Goal: Task Accomplishment & Management: Complete application form

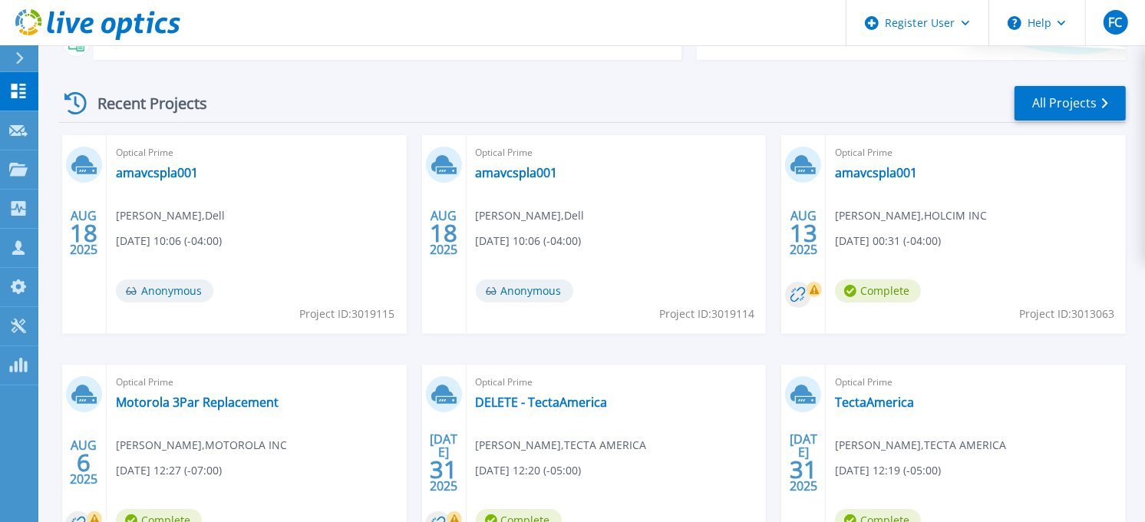
scroll to position [170, 0]
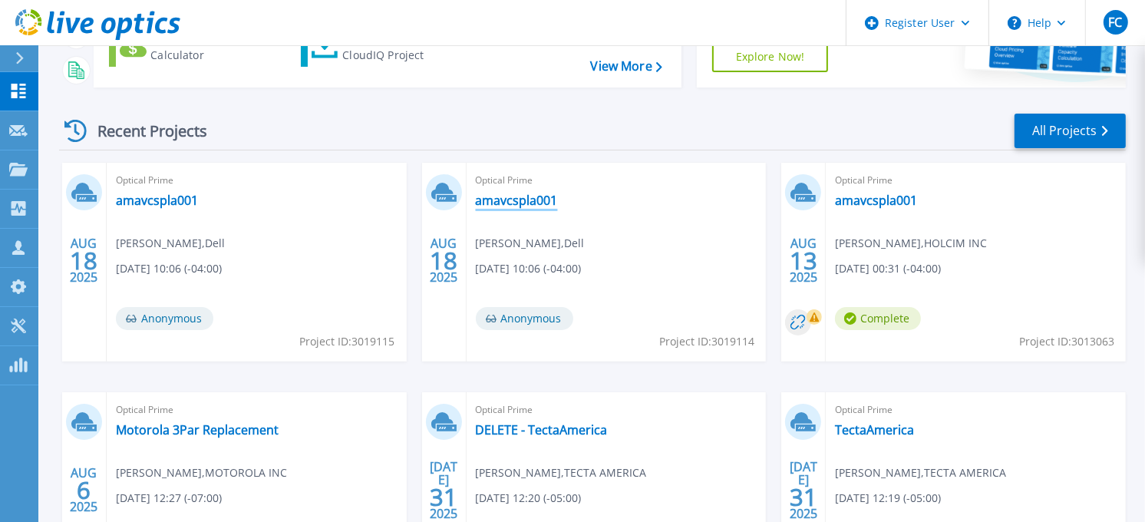
click at [522, 196] on link "amavcspla001" at bounding box center [517, 200] width 82 height 15
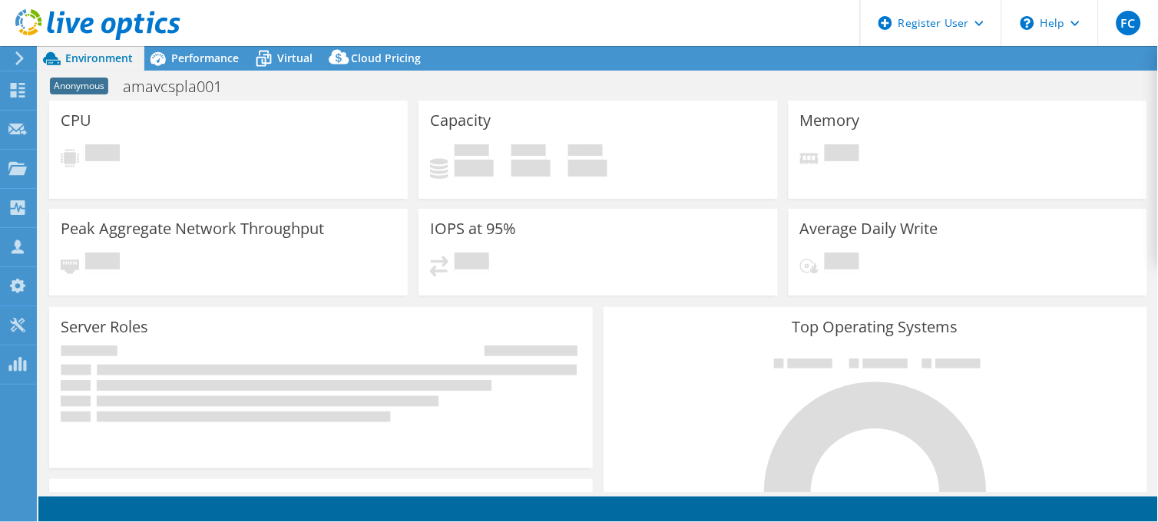
select select "USD"
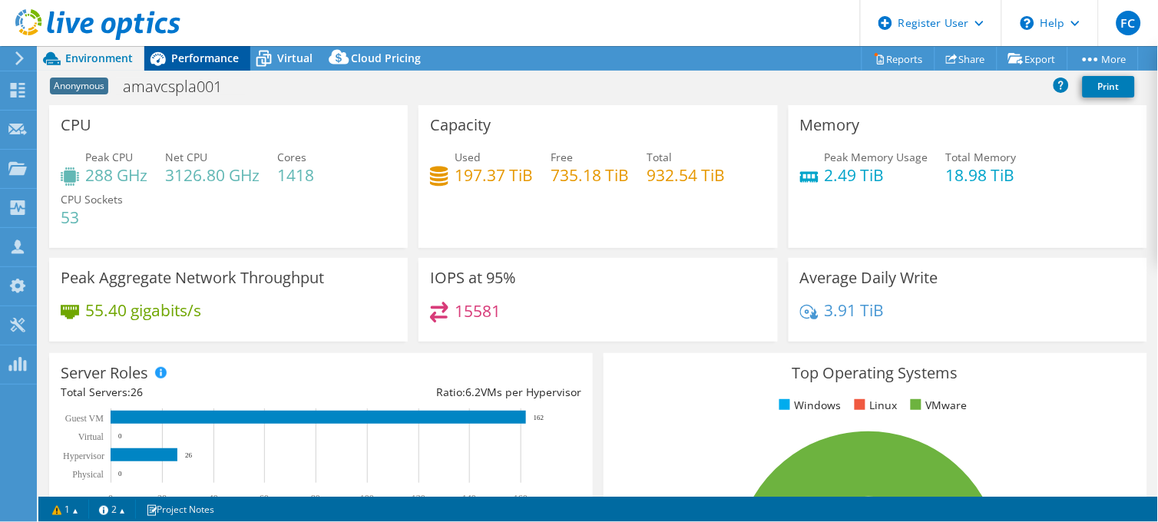
click at [194, 56] on span "Performance" at bounding box center [205, 58] width 68 height 15
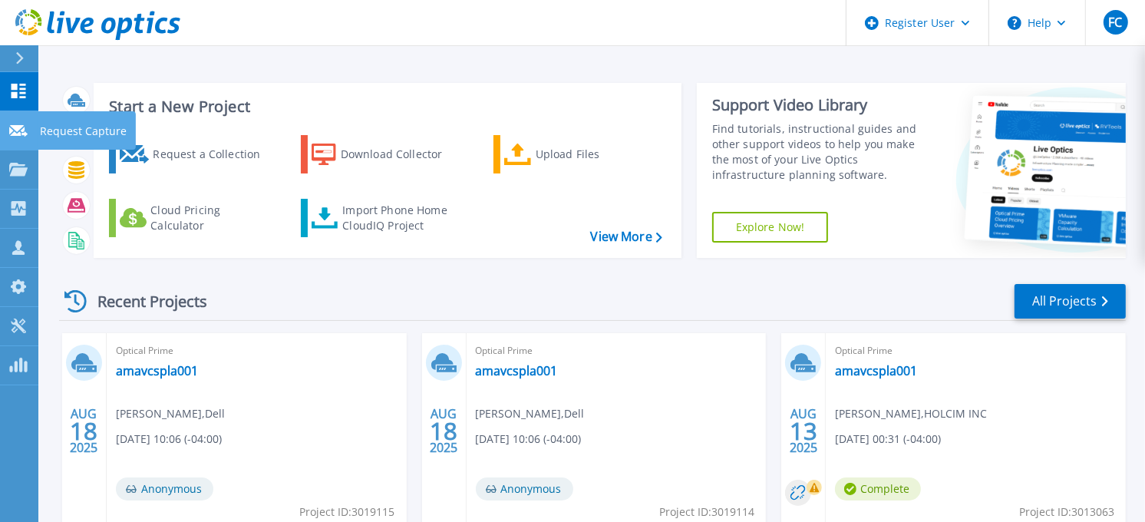
click at [28, 130] on link "Request Capture Request Capture" at bounding box center [19, 130] width 38 height 39
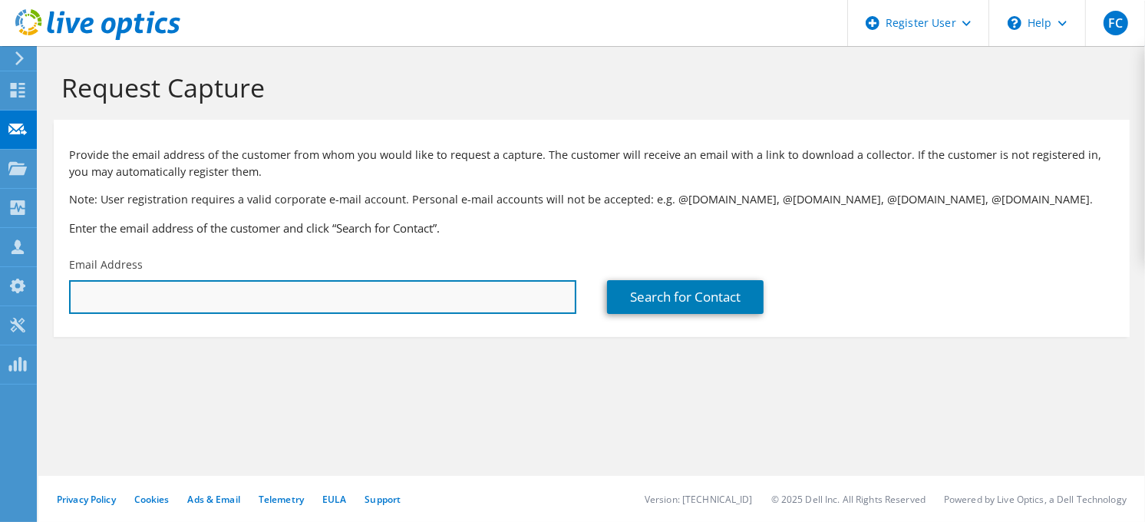
click at [121, 303] on input "text" at bounding box center [322, 297] width 507 height 34
paste input "luis.galvis@amrize.com"
type input "luis.galvis@amrize.com"
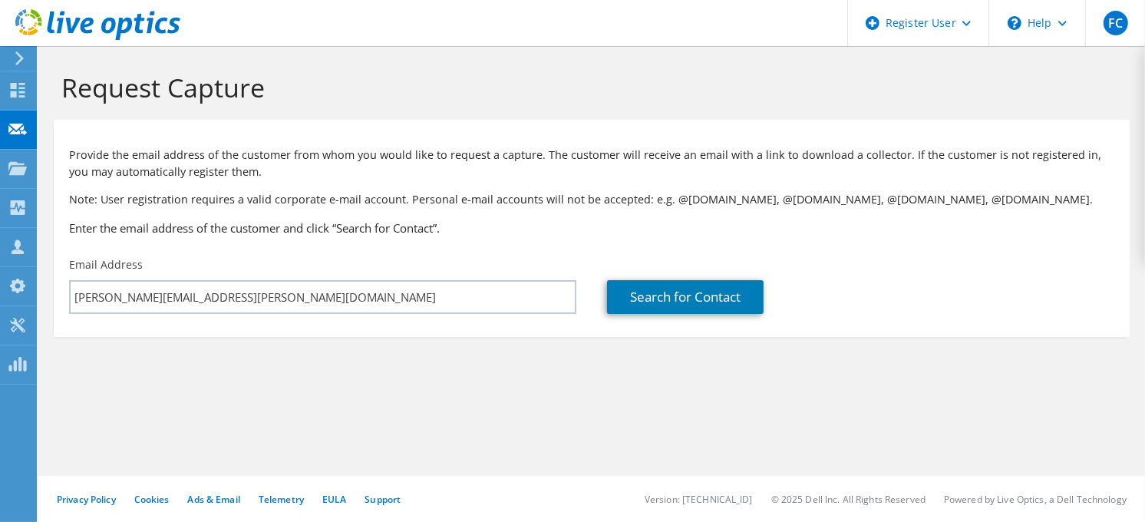
click at [531, 382] on section "Request Capture Provide the email address of the customer from whom you would l…" at bounding box center [591, 230] width 1107 height 368
click at [702, 302] on link "Search for Contact" at bounding box center [685, 297] width 157 height 34
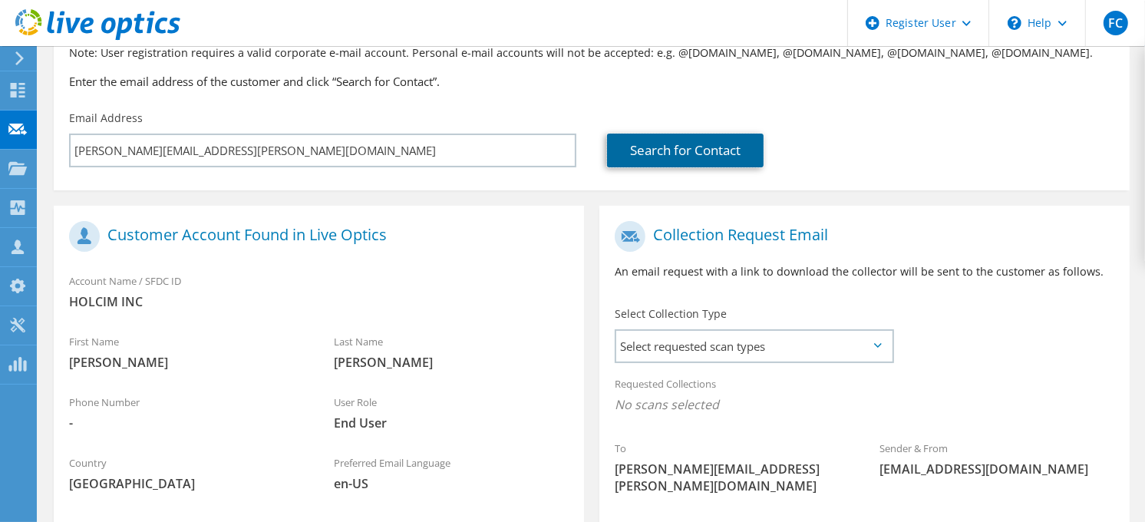
scroll to position [256, 0]
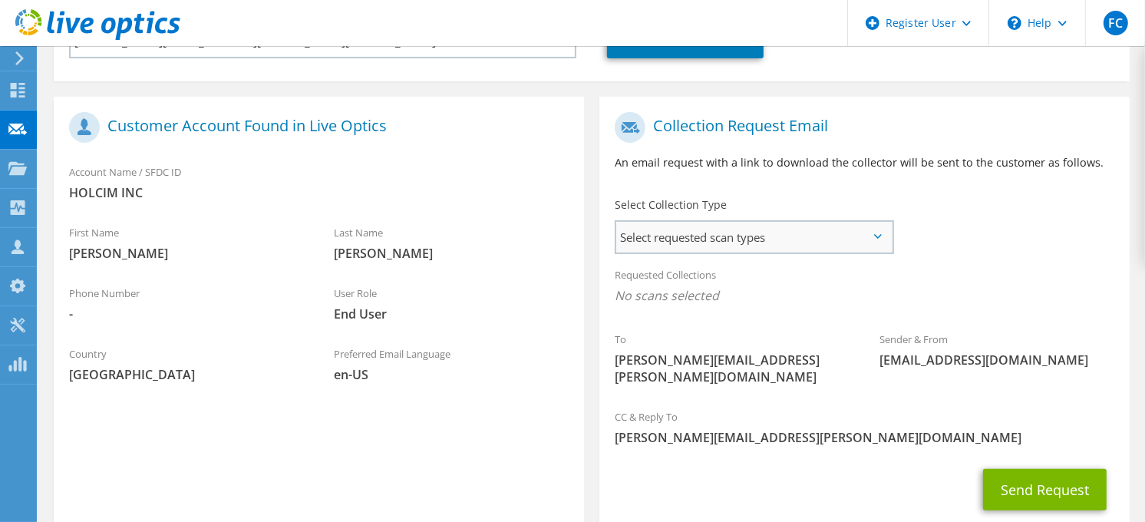
click at [804, 233] on span "Select requested scan types" at bounding box center [754, 237] width 276 height 31
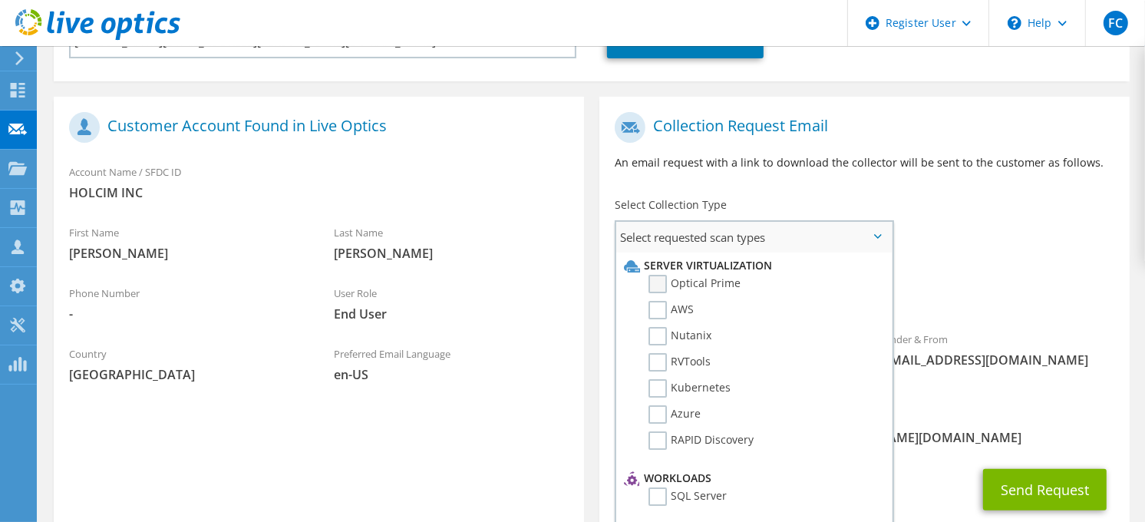
click at [681, 280] on label "Optical Prime" at bounding box center [695, 284] width 92 height 18
click at [0, 0] on input "Optical Prime" at bounding box center [0, 0] width 0 height 0
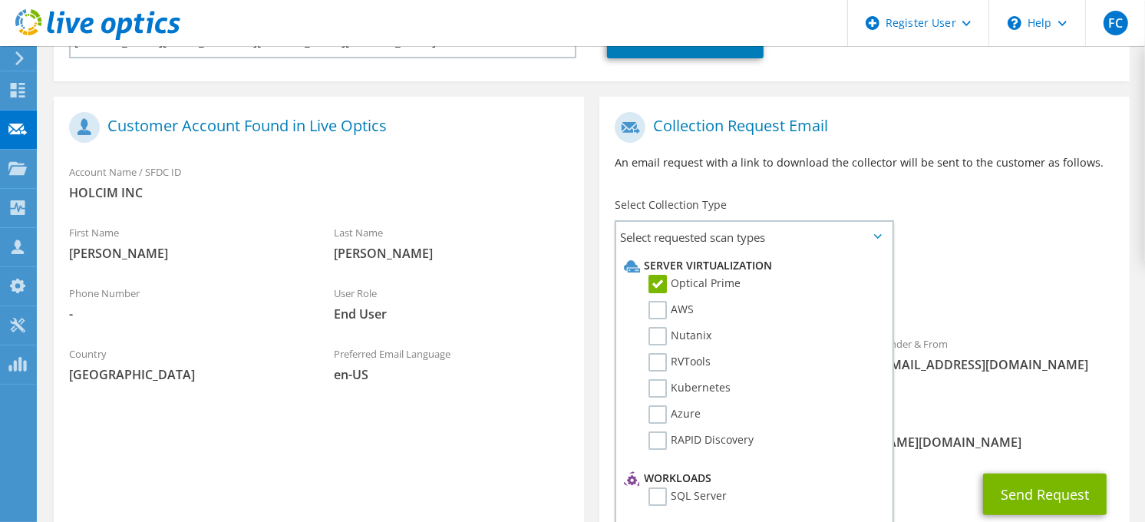
click at [984, 275] on div "Requested Collections No scans selected Optical Prime" at bounding box center [865, 289] width 530 height 61
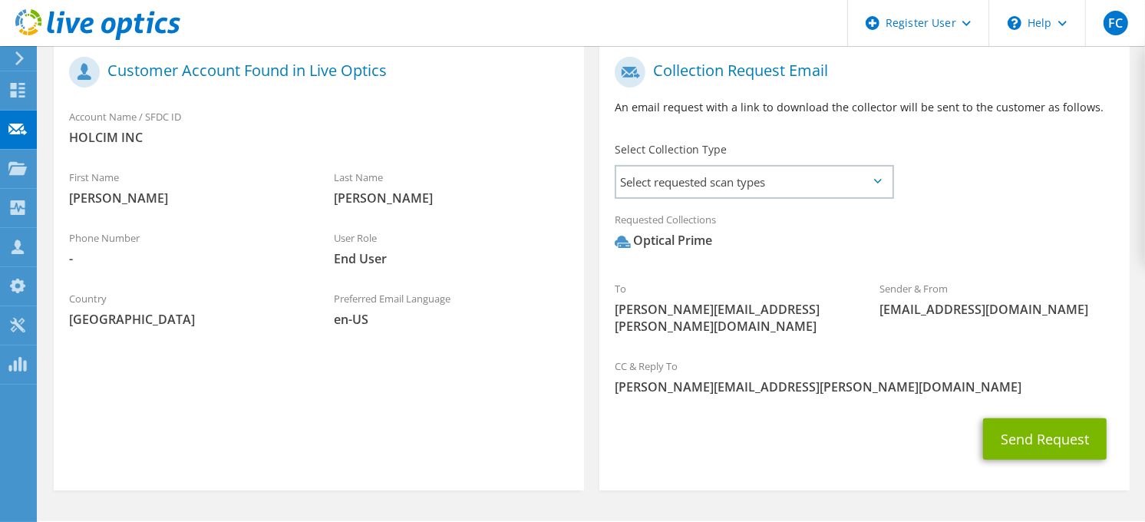
scroll to position [341, 0]
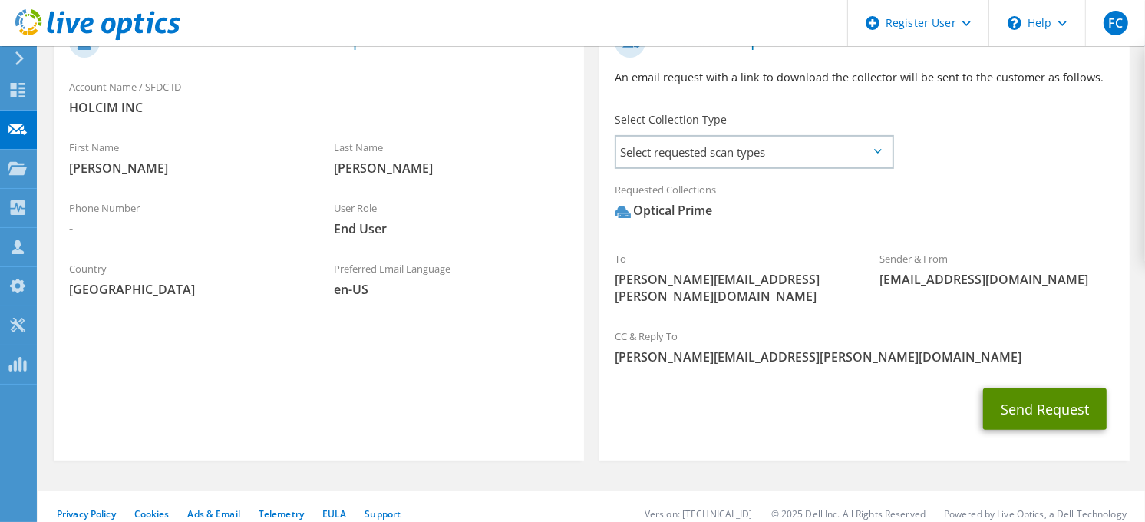
click at [1047, 395] on button "Send Request" at bounding box center [1045, 408] width 124 height 41
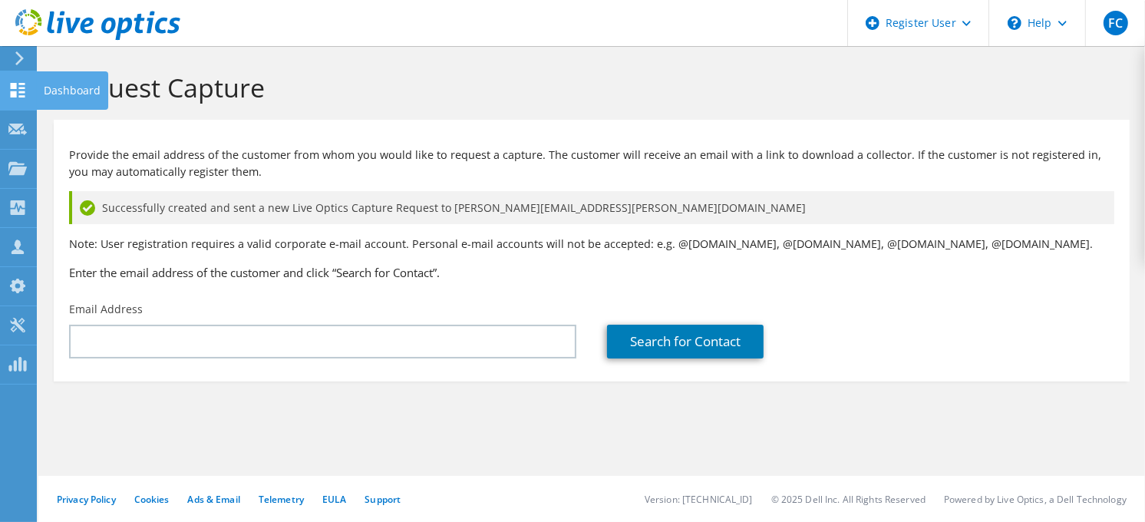
click at [19, 89] on icon at bounding box center [17, 90] width 18 height 15
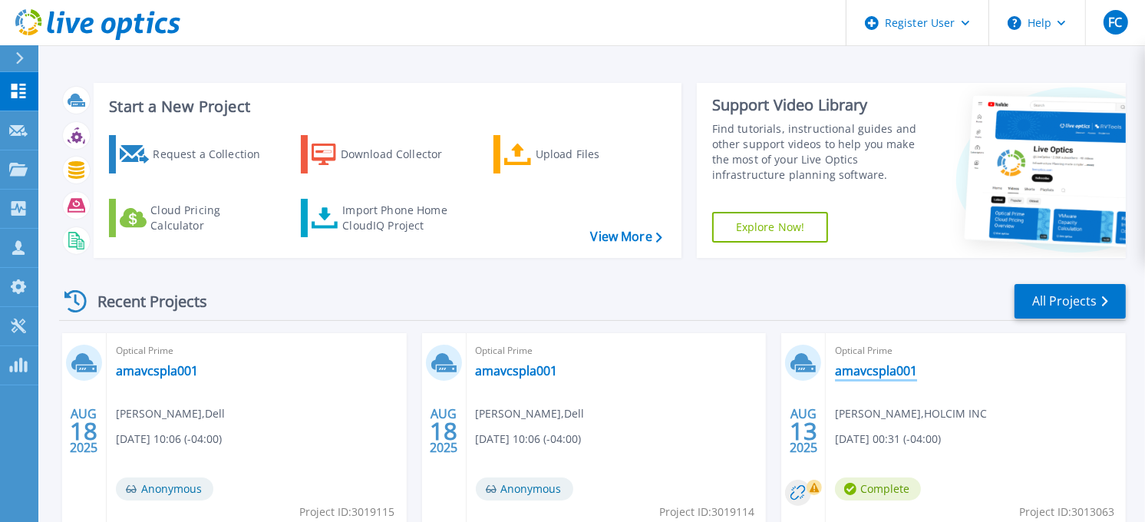
click at [895, 372] on link "amavcspla001" at bounding box center [876, 370] width 82 height 15
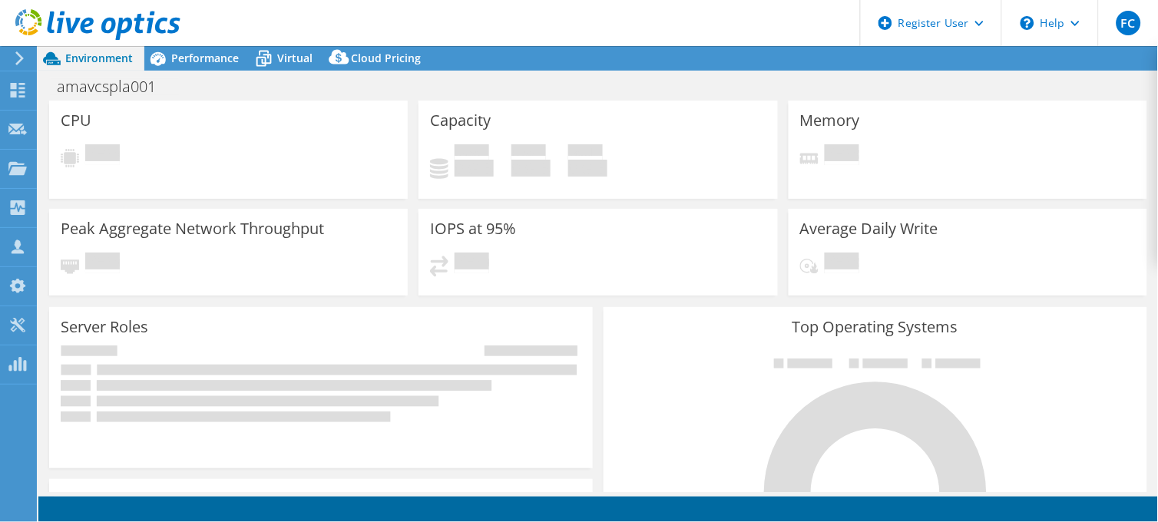
select select "USD"
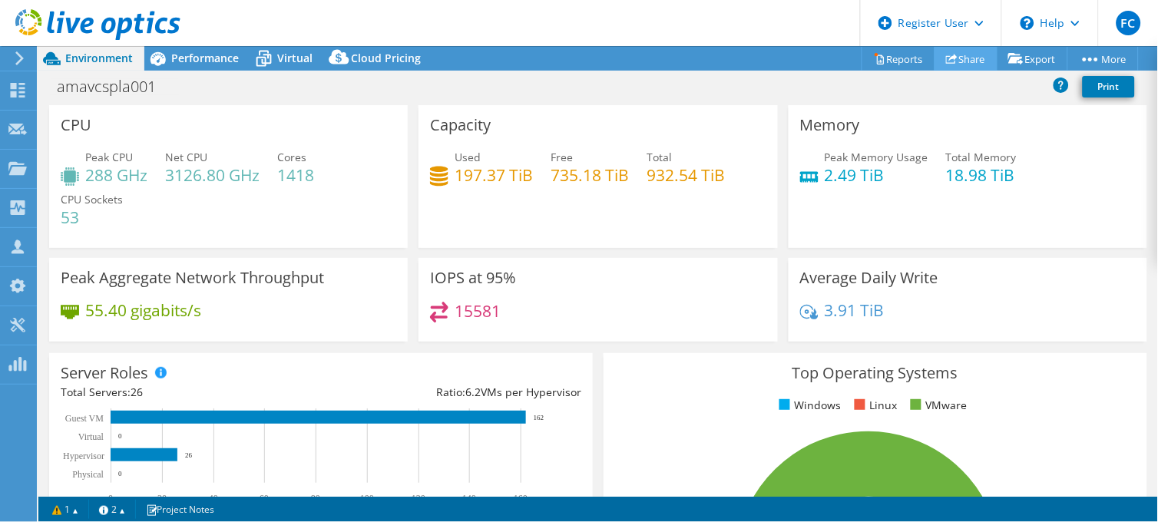
click at [955, 59] on link "Share" at bounding box center [965, 59] width 63 height 24
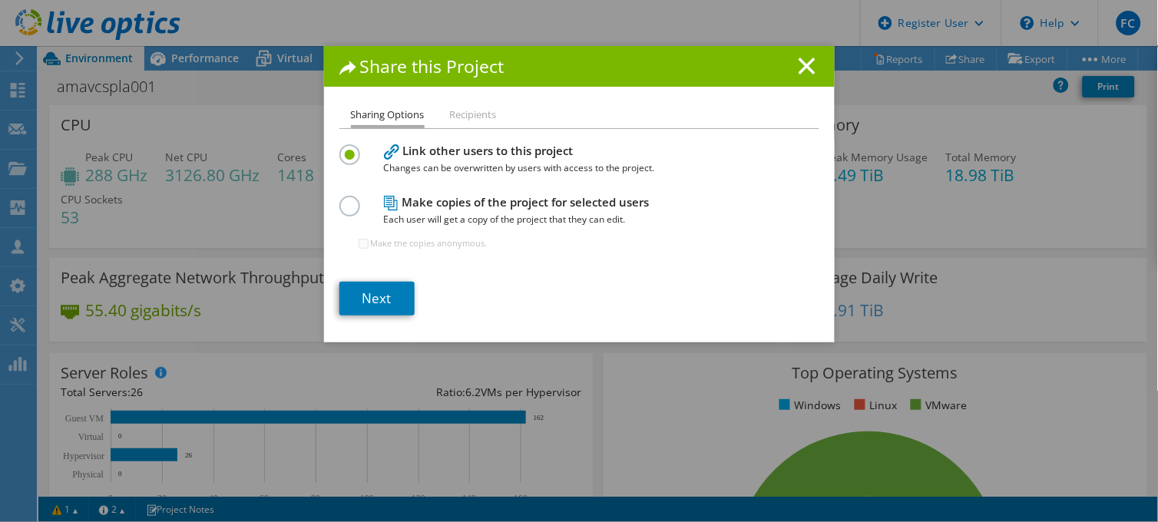
click at [344, 200] on label at bounding box center [352, 198] width 27 height 4
click at [0, 0] on input "radio" at bounding box center [0, 0] width 0 height 0
click at [800, 65] on line at bounding box center [806, 65] width 15 height 15
